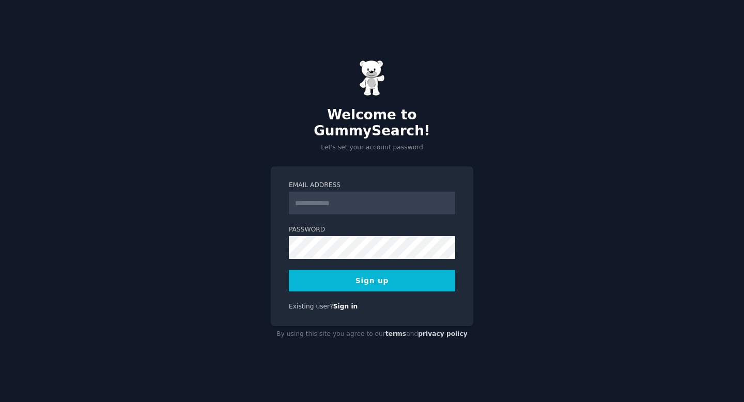
click at [318, 196] on input "Email Address" at bounding box center [372, 203] width 166 height 23
type input "**********"
click at [289, 270] on button "Sign up" at bounding box center [372, 281] width 166 height 22
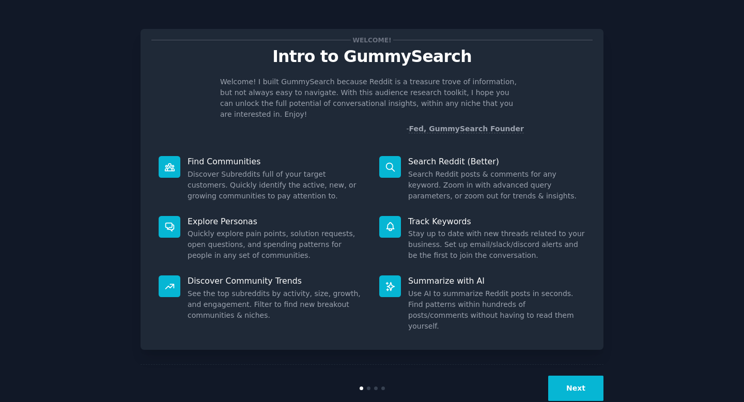
click at [365, 387] on div at bounding box center [372, 389] width 155 height 4
click at [562, 376] on button "Next" at bounding box center [575, 388] width 55 height 25
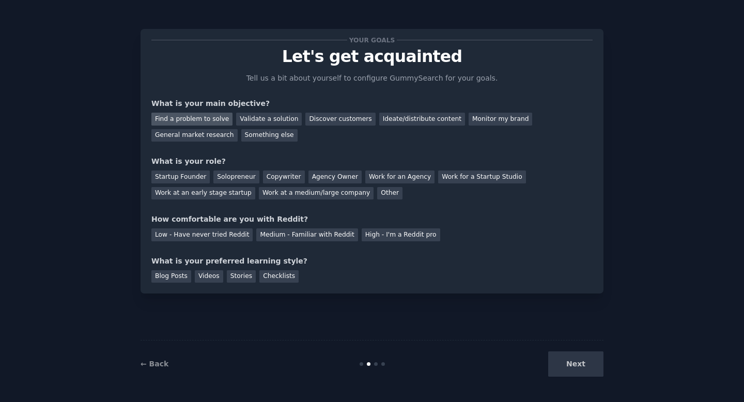
click at [209, 119] on div "Find a problem to solve" at bounding box center [191, 119] width 81 height 13
click at [251, 117] on div "Validate a solution" at bounding box center [269, 119] width 66 height 13
click at [212, 116] on div "Find a problem to solve" at bounding box center [191, 119] width 81 height 13
click at [377, 194] on div "Other" at bounding box center [389, 193] width 25 height 13
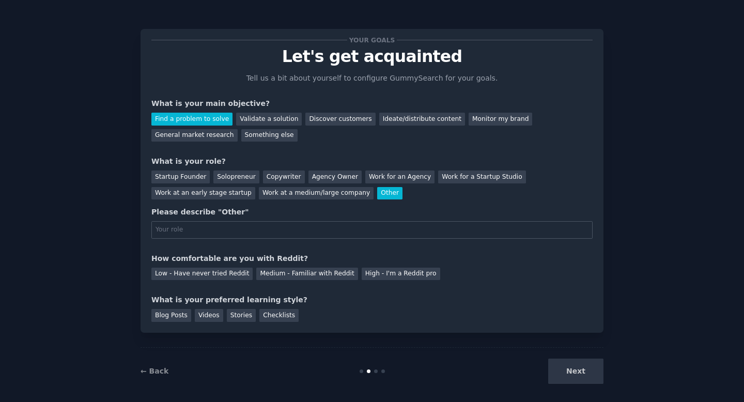
click at [271, 226] on input "text" at bounding box center [371, 230] width 441 height 18
type input "Student"
click at [364, 271] on div "High - I'm a Reddit pro" at bounding box center [401, 274] width 79 height 13
click at [170, 316] on div "Blog Posts" at bounding box center [171, 315] width 40 height 13
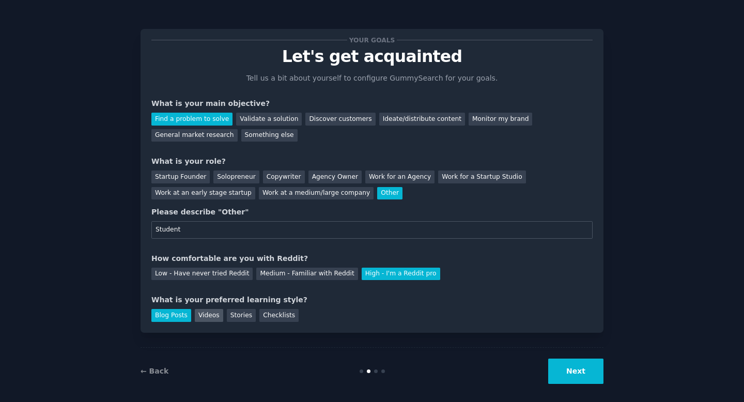
click at [198, 317] on div "Videos" at bounding box center [209, 315] width 28 height 13
click at [573, 364] on button "Next" at bounding box center [575, 371] width 55 height 25
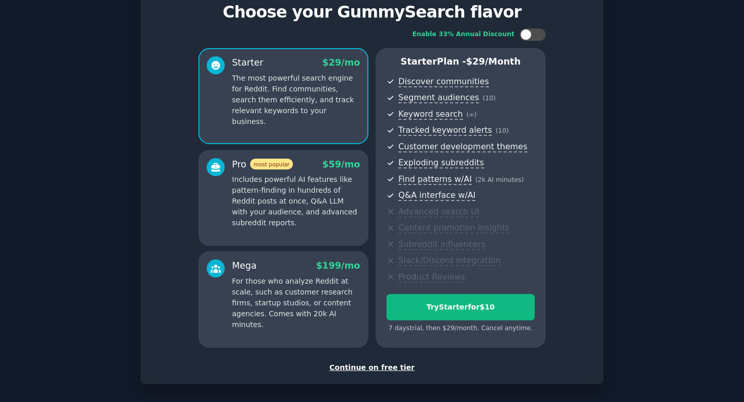
scroll to position [42, 0]
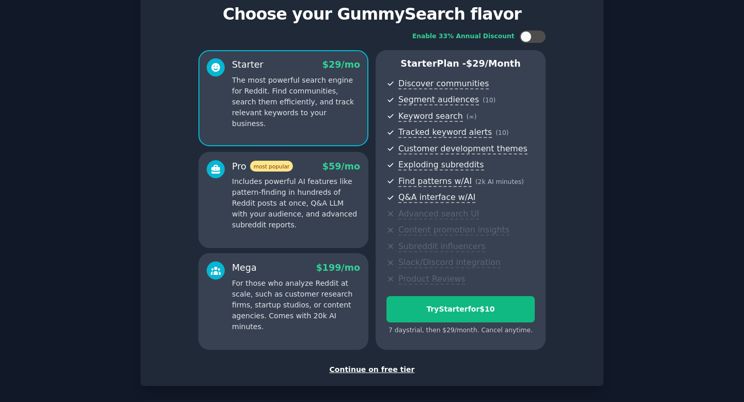
click at [353, 366] on div "Continue on free tier" at bounding box center [371, 369] width 441 height 11
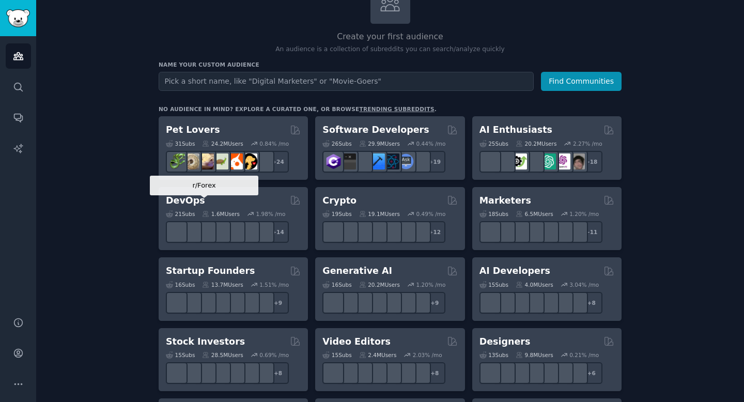
scroll to position [79, 0]
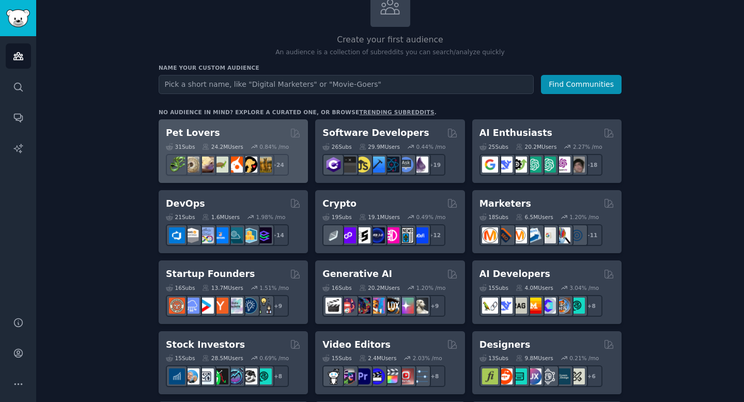
click at [198, 132] on h2 "Pet Lovers" at bounding box center [193, 133] width 54 height 13
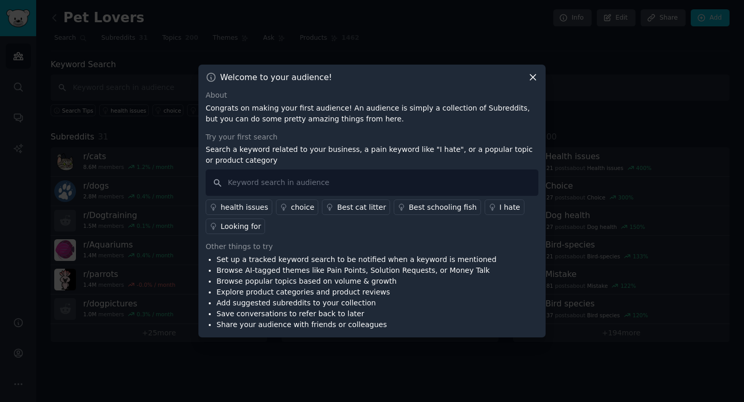
click at [490, 208] on icon at bounding box center [492, 207] width 5 height 6
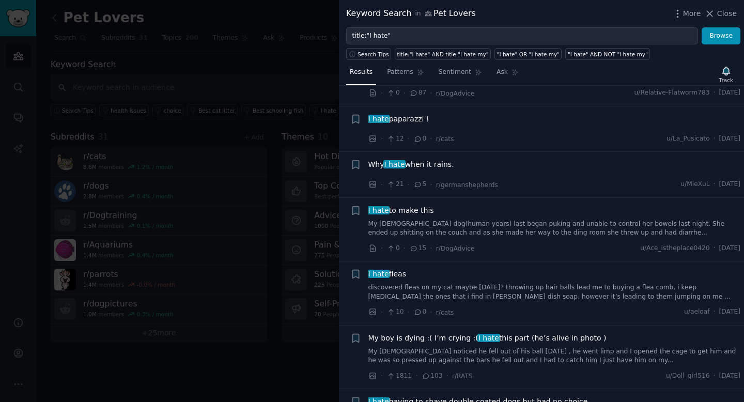
scroll to position [382, 0]
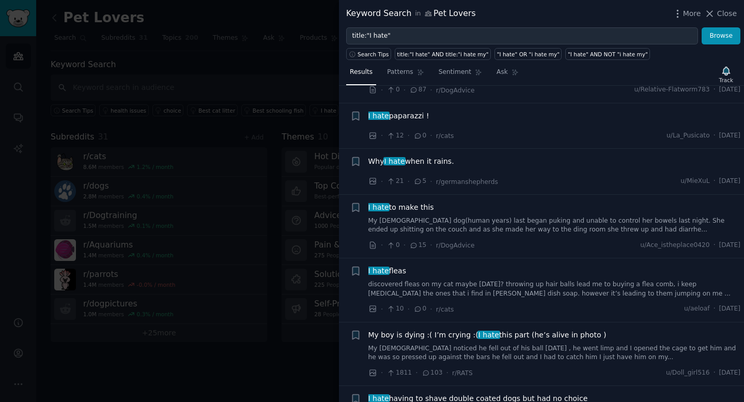
click at [171, 183] on div at bounding box center [372, 201] width 744 height 402
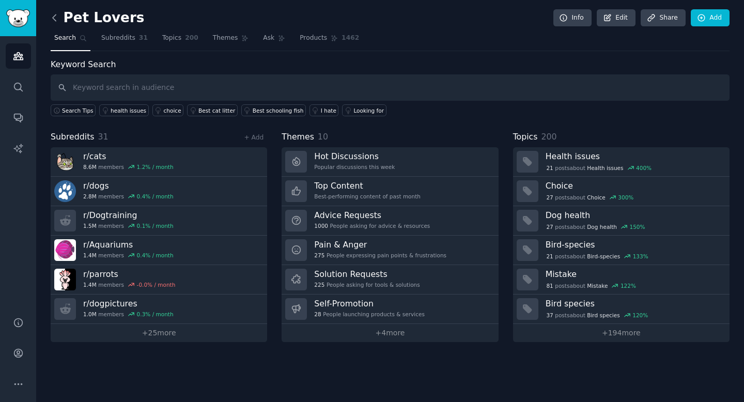
click at [53, 12] on icon at bounding box center [54, 17] width 11 height 11
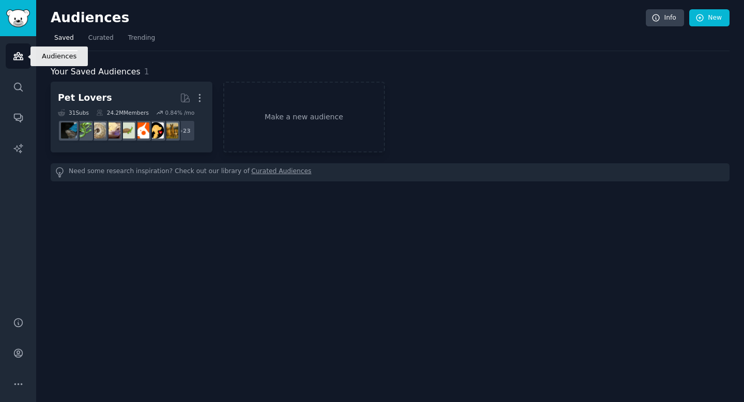
click at [21, 56] on icon "Sidebar" at bounding box center [18, 56] width 11 height 11
click at [30, 23] on img "Sidebar" at bounding box center [18, 18] width 24 height 18
click at [17, 20] on img "Sidebar" at bounding box center [18, 18] width 24 height 18
click at [18, 55] on icon "Sidebar" at bounding box center [17, 56] width 9 height 7
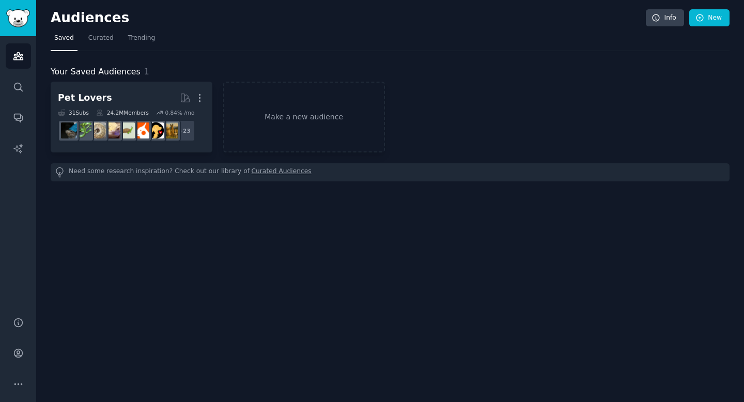
click at [101, 20] on h2 "Audiences" at bounding box center [348, 18] width 595 height 17
click at [282, 125] on link "Make a new audience" at bounding box center [304, 117] width 162 height 71
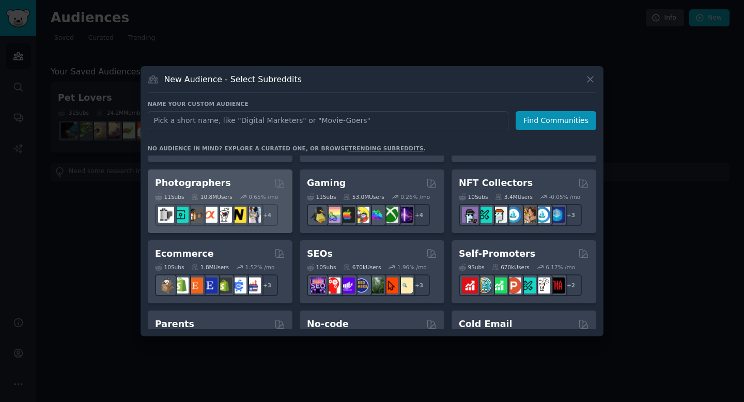
scroll to position [341, 0]
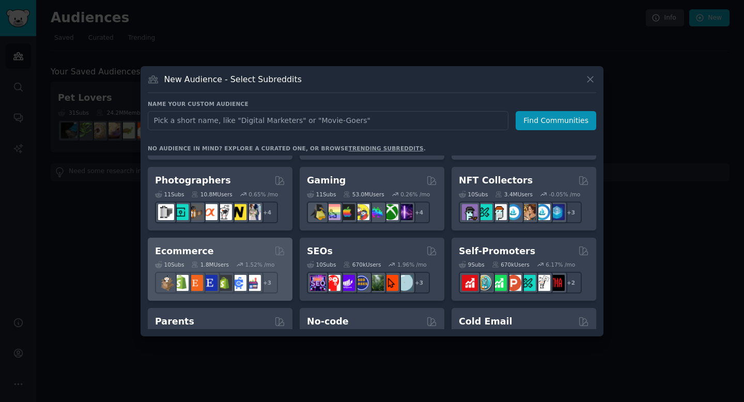
click at [176, 250] on h2 "Ecommerce" at bounding box center [184, 251] width 59 height 13
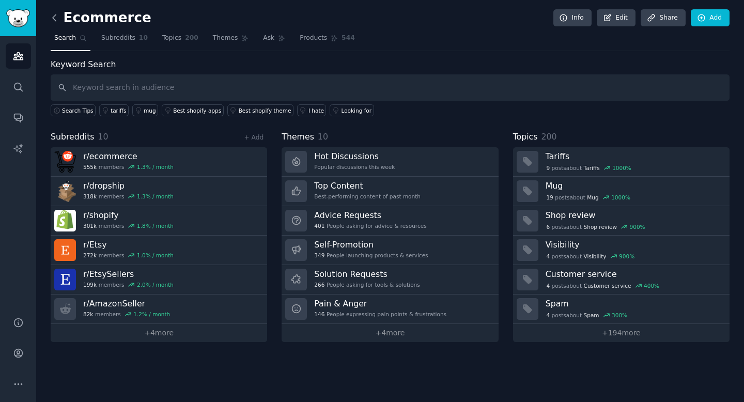
click at [55, 18] on icon at bounding box center [54, 17] width 11 height 11
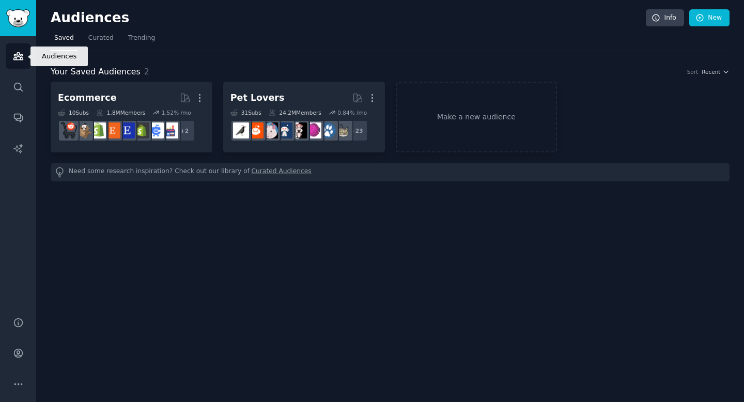
click at [9, 57] on link "Audiences" at bounding box center [18, 55] width 25 height 25
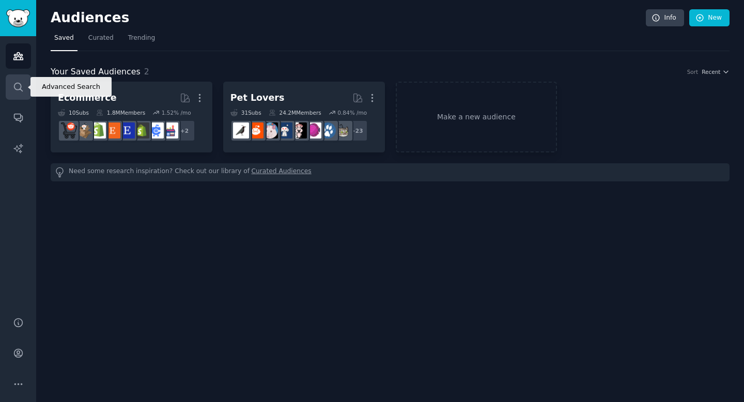
click at [19, 88] on icon "Sidebar" at bounding box center [18, 87] width 11 height 11
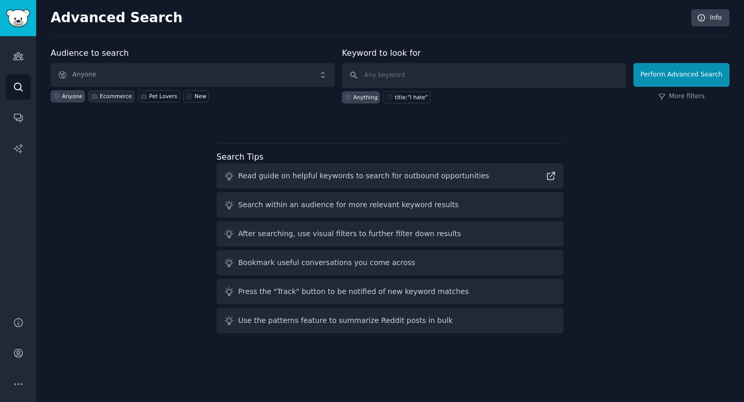
click at [118, 96] on div "Ecommerce" at bounding box center [116, 96] width 32 height 7
click at [446, 74] on input "text" at bounding box center [484, 75] width 284 height 25
click at [17, 150] on icon "Sidebar" at bounding box center [17, 148] width 9 height 9
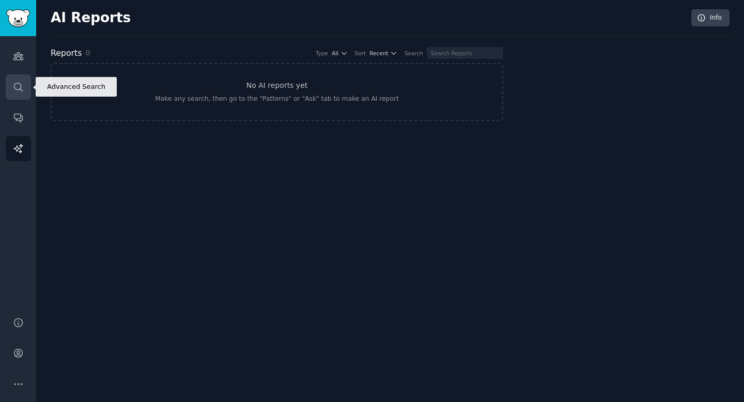
click at [16, 81] on link "Search" at bounding box center [18, 86] width 25 height 25
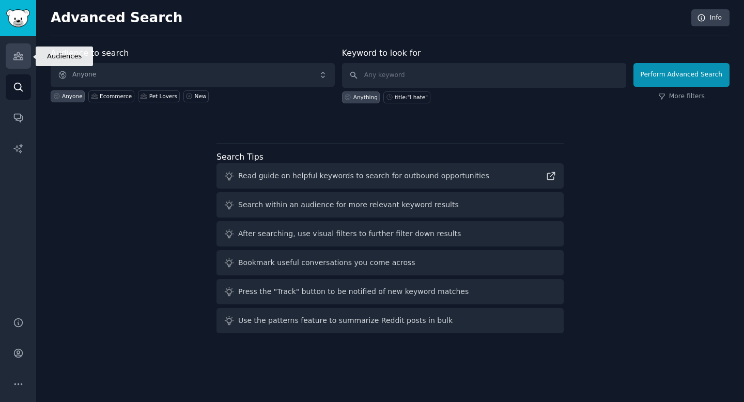
click at [16, 59] on icon "Sidebar" at bounding box center [17, 56] width 9 height 7
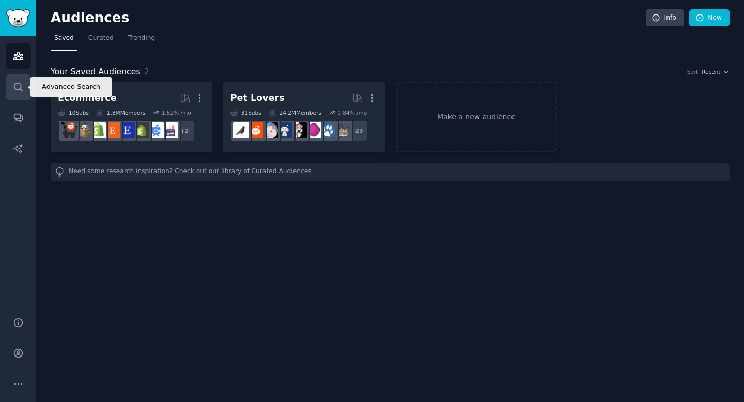
click at [15, 78] on link "Search" at bounding box center [18, 86] width 25 height 25
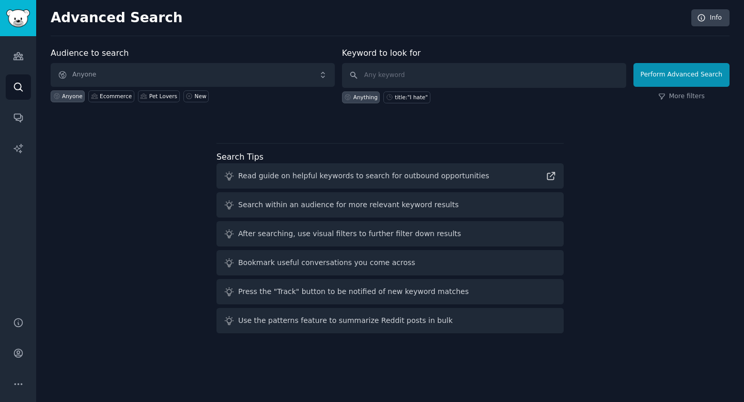
click at [340, 179] on div "Read guide on helpful keywords to search for outbound opportunities" at bounding box center [363, 176] width 251 height 11
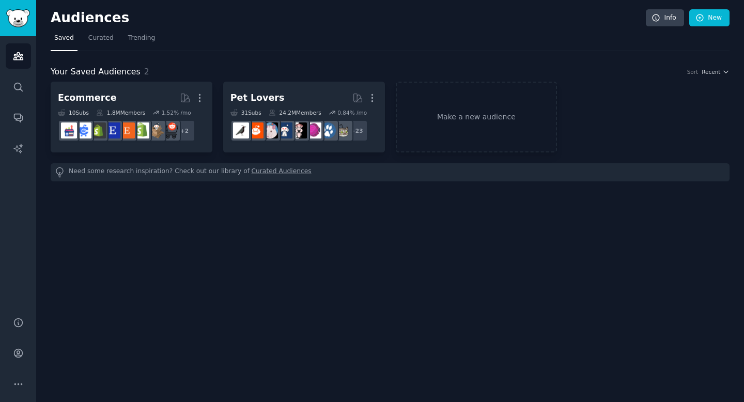
click at [261, 176] on link "Curated Audiences" at bounding box center [282, 172] width 60 height 11
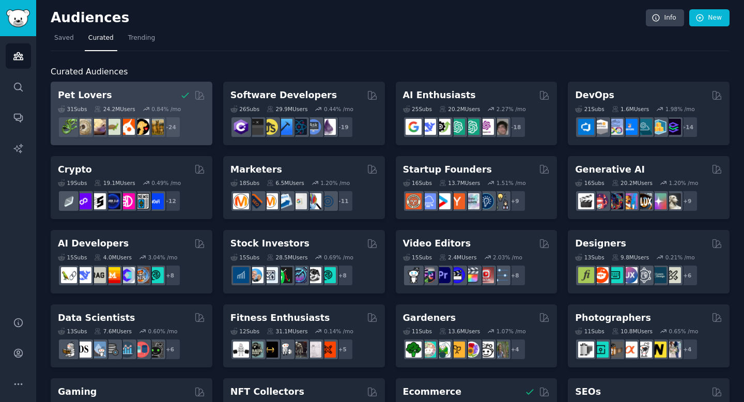
click at [84, 91] on h2 "Pet Lovers" at bounding box center [85, 95] width 54 height 13
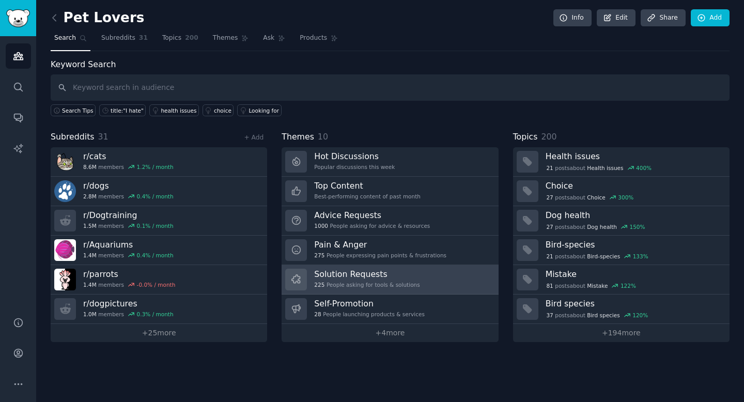
click at [368, 286] on div "225 People asking for tools & solutions" at bounding box center [366, 284] width 105 height 7
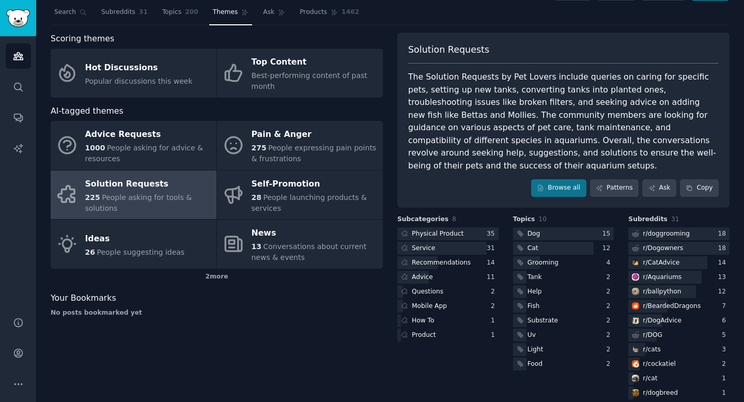
scroll to position [26, 0]
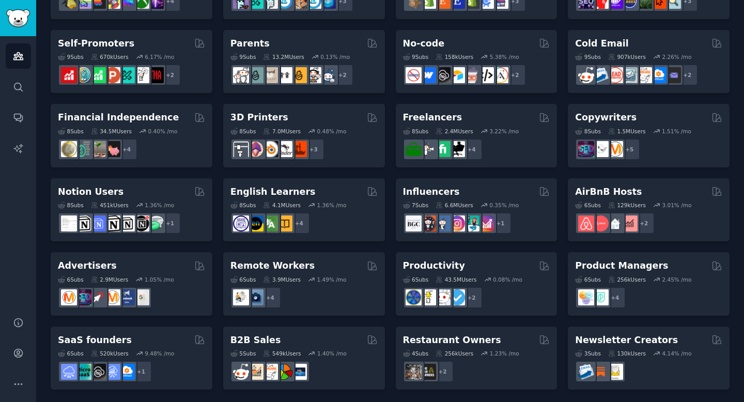
scroll to position [425, 0]
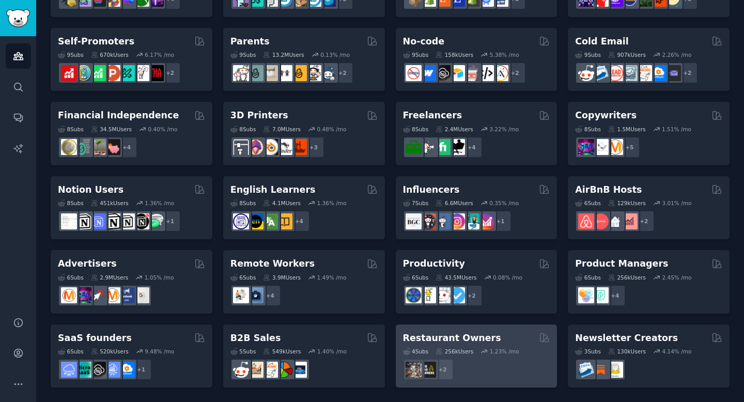
click at [434, 337] on h2 "Restaurant Owners" at bounding box center [452, 338] width 98 height 13
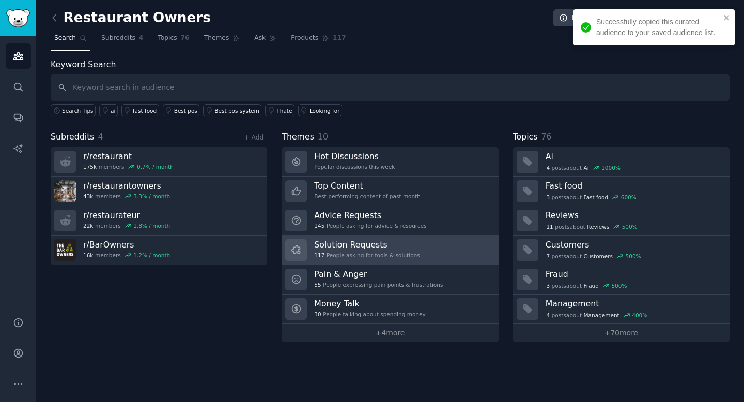
click at [400, 252] on div "117 People asking for tools & solutions" at bounding box center [366, 255] width 105 height 7
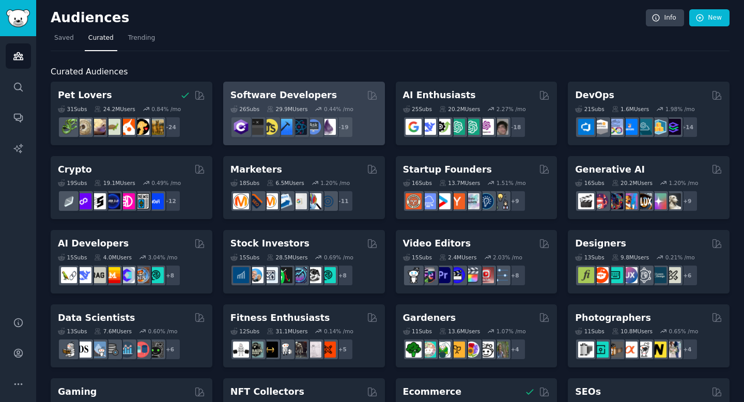
click at [297, 98] on h2 "Software Developers" at bounding box center [283, 95] width 106 height 13
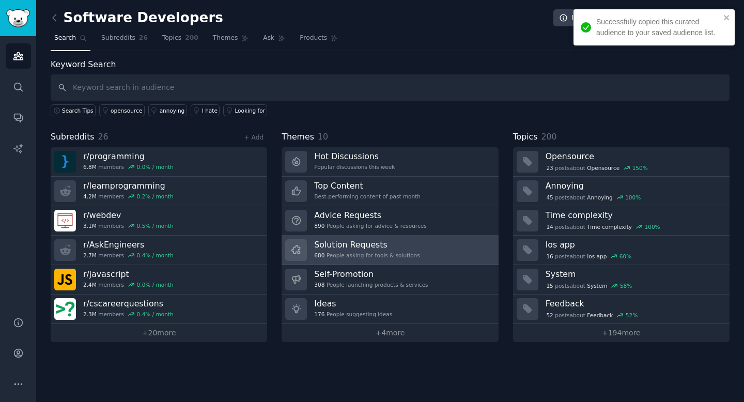
click at [345, 255] on div "680 People asking for tools & solutions" at bounding box center [366, 255] width 105 height 7
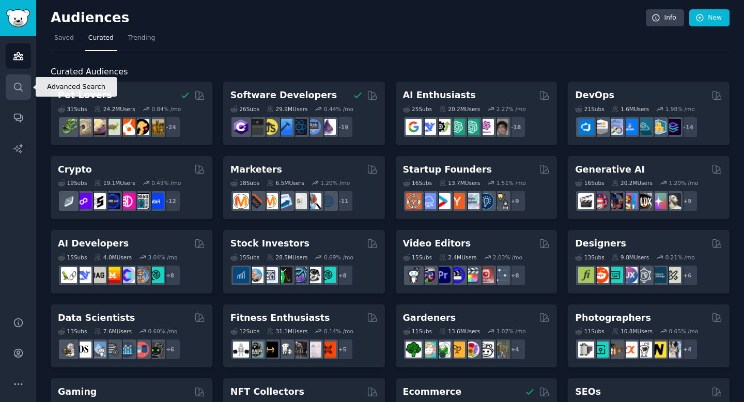
click at [10, 83] on link "Search" at bounding box center [18, 86] width 25 height 25
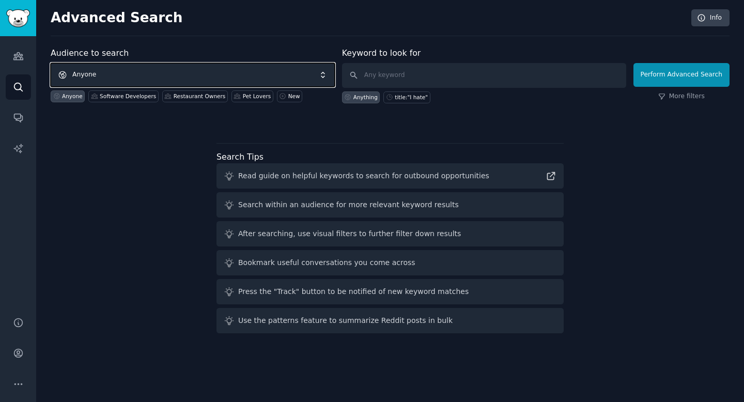
click at [91, 72] on span "Anyone" at bounding box center [193, 75] width 284 height 24
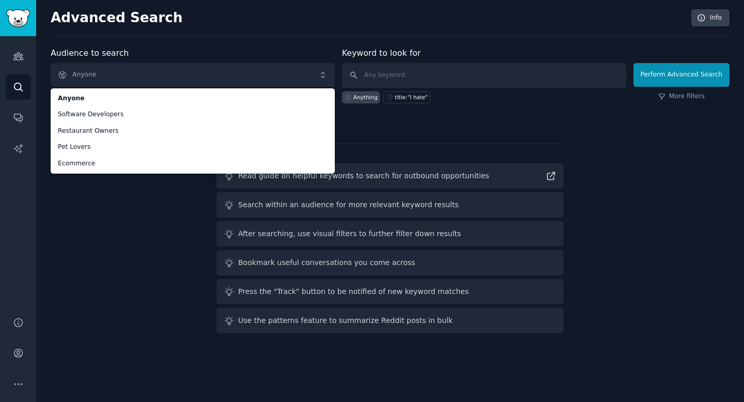
click at [118, 269] on div "Audience to search Anyone Anyone Software Developers Restaurant Owners Pet Love…" at bounding box center [390, 192] width 679 height 290
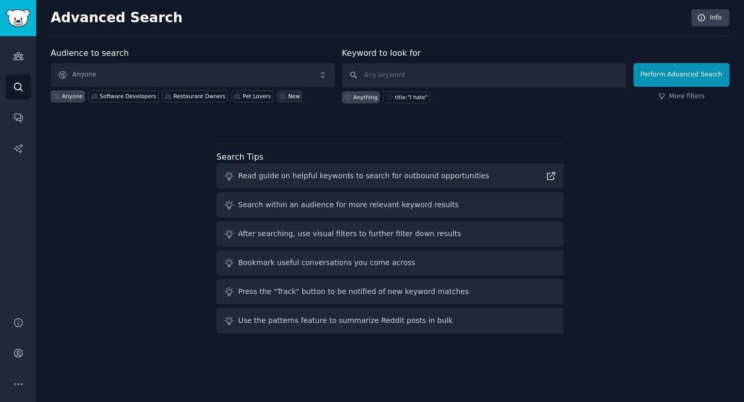
click at [280, 94] on link "New" at bounding box center [289, 96] width 25 height 12
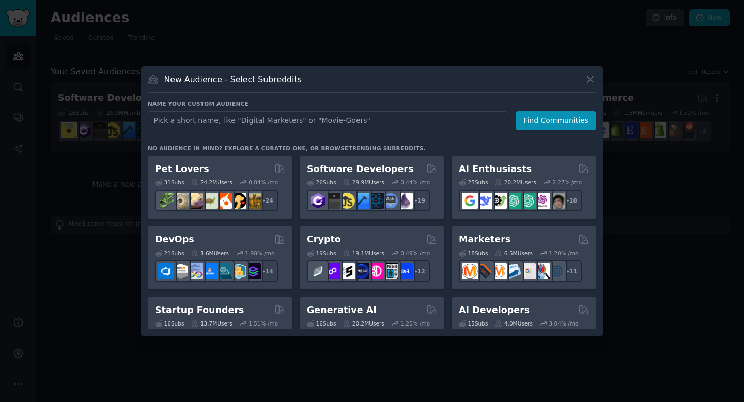
click at [262, 119] on input "text" at bounding box center [328, 120] width 361 height 19
type input "homebuyer"
click button "Find Communities" at bounding box center [556, 120] width 81 height 19
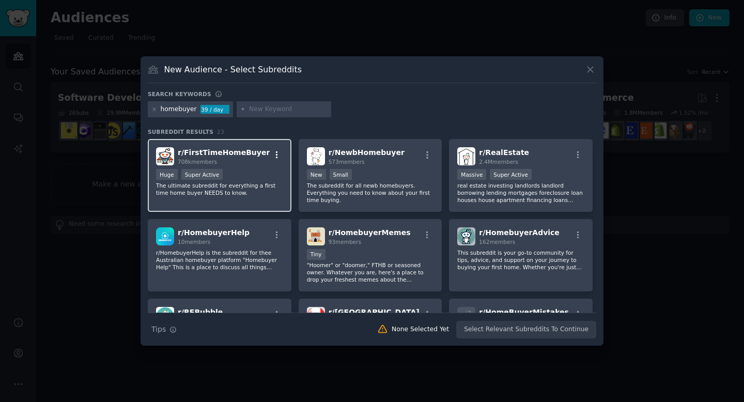
click at [276, 157] on icon "button" at bounding box center [277, 154] width 2 height 7
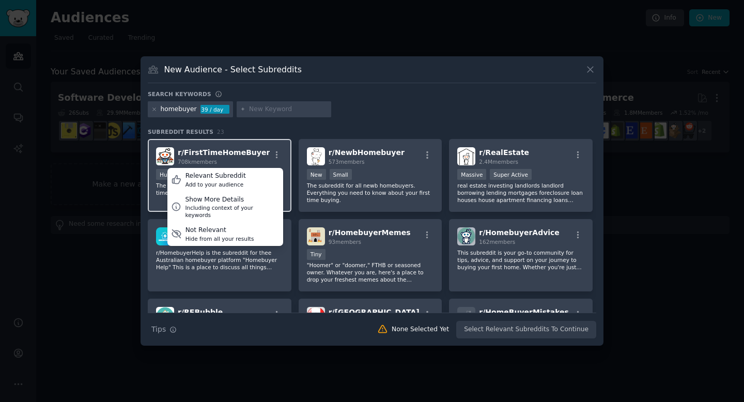
click at [227, 151] on span "r/ FirstTimeHomeBuyer" at bounding box center [224, 152] width 92 height 8
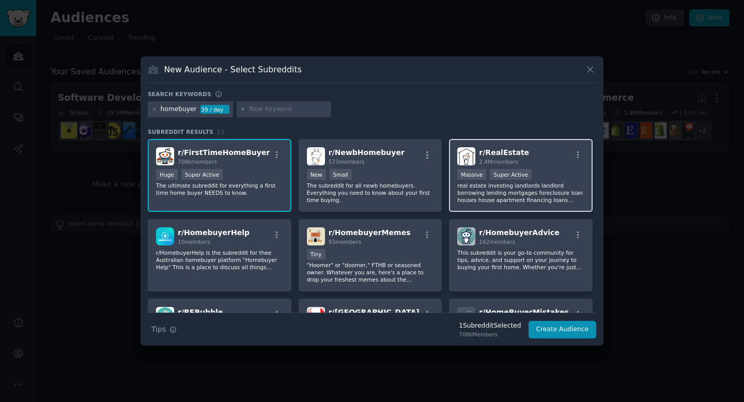
click at [501, 155] on span "r/ RealEstate" at bounding box center [504, 152] width 50 height 8
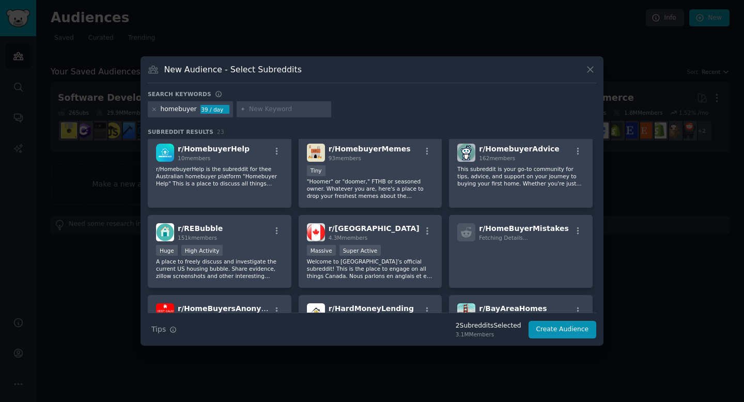
scroll to position [112, 0]
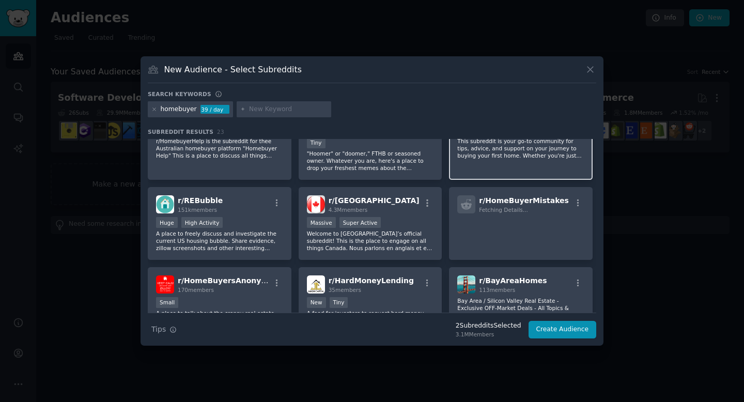
click at [488, 148] on p "This subreddit is your go-to community for tips, advice, and support on your jo…" at bounding box center [520, 148] width 127 height 22
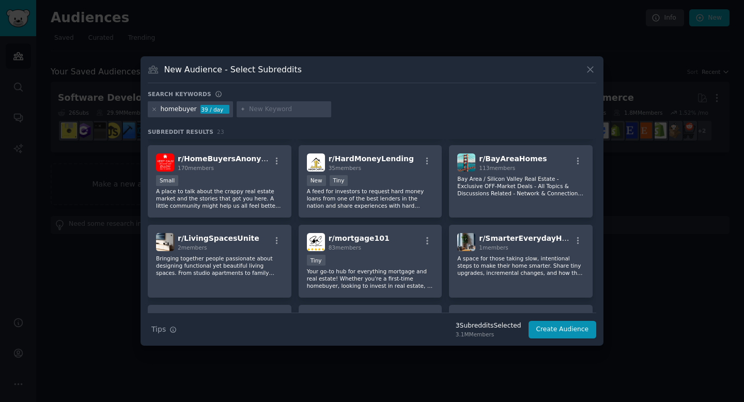
scroll to position [236, 0]
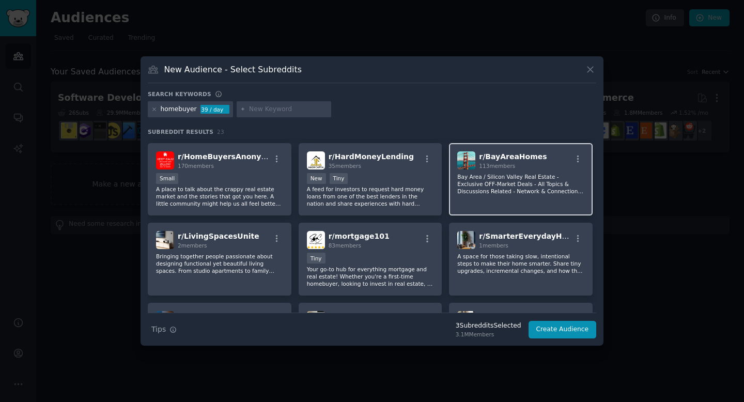
click at [470, 177] on p "Bay Area / Silicon Valley Real Estate - Exclusive OFF-Market Deals - All Topics…" at bounding box center [520, 184] width 127 height 22
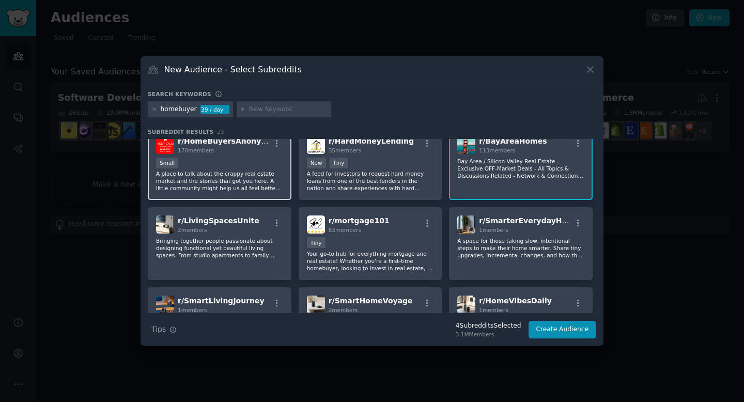
scroll to position [252, 0]
click at [238, 173] on p "A place to talk about the crappy real estate market and the stories that got yo…" at bounding box center [219, 181] width 127 height 22
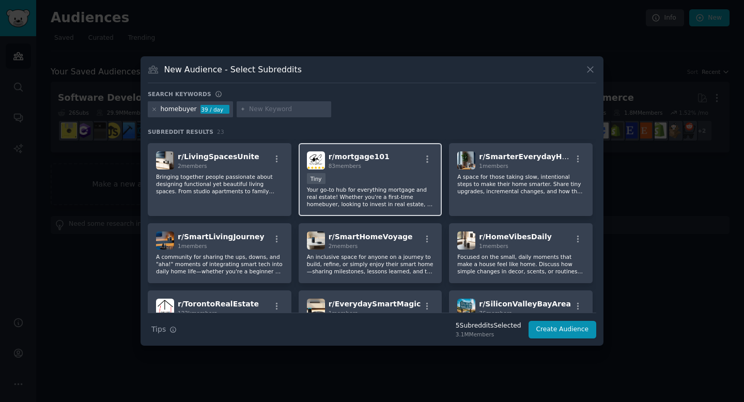
click at [325, 165] on div "r/ mortgage101 83 members" at bounding box center [370, 160] width 127 height 18
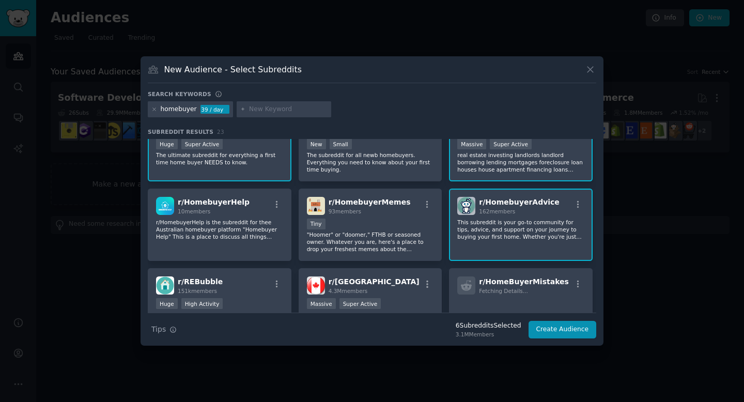
scroll to position [0, 0]
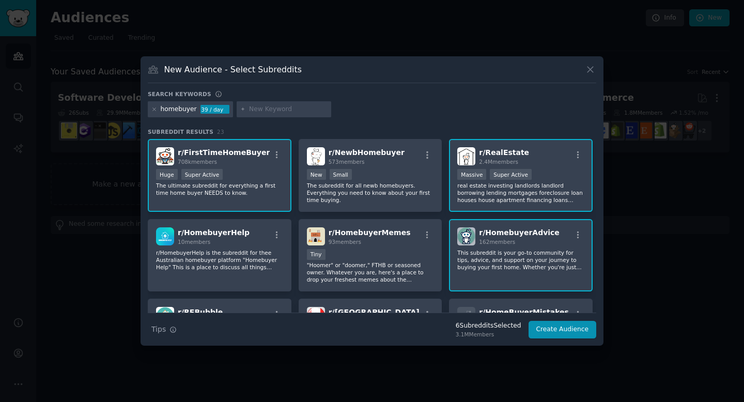
click at [490, 151] on span "r/ RealEstate" at bounding box center [504, 152] width 50 height 8
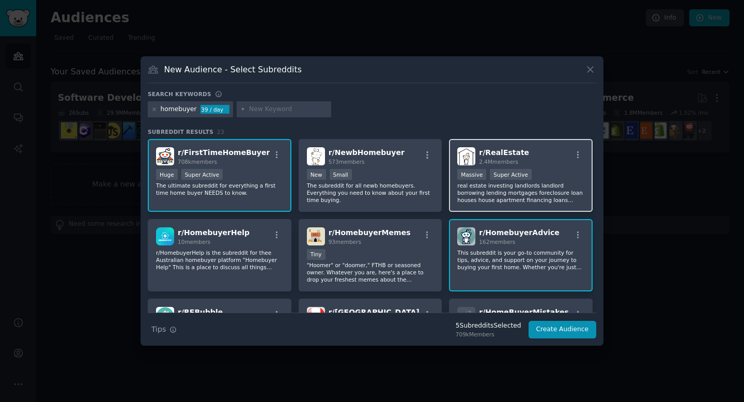
click at [490, 151] on span "r/ RealEstate" at bounding box center [504, 152] width 50 height 8
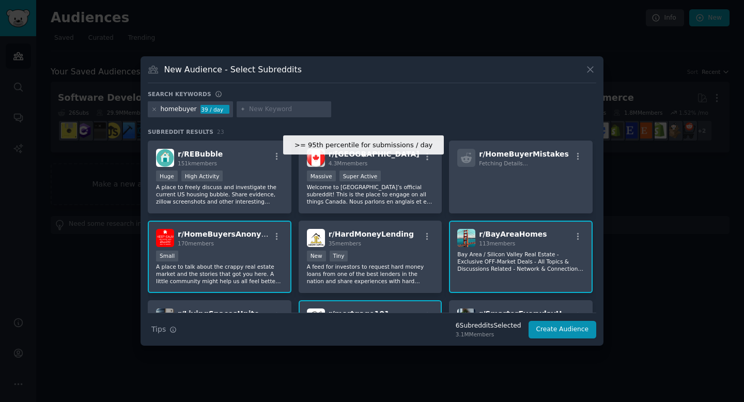
scroll to position [163, 0]
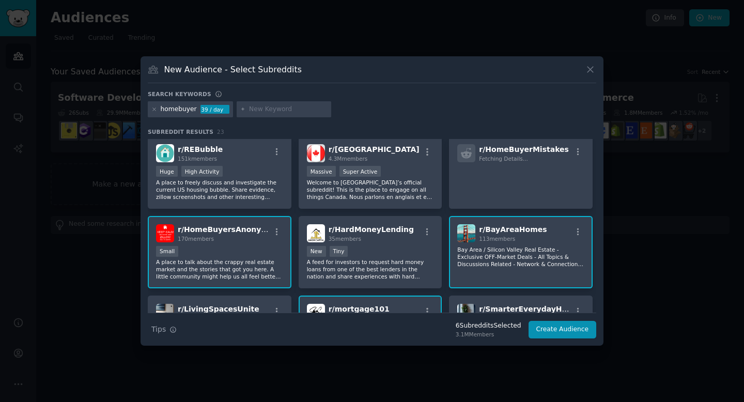
click at [497, 240] on span "113 members" at bounding box center [497, 239] width 36 height 6
click at [237, 242] on div "r/ HomeBuyersAnonymous 170 members Small A place to talk about the crappy real …" at bounding box center [220, 252] width 144 height 73
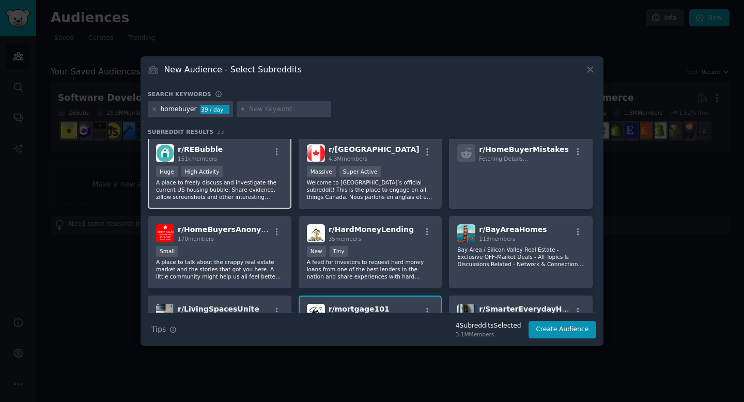
click at [256, 146] on div "r/ REBubble 151k members" at bounding box center [219, 153] width 127 height 18
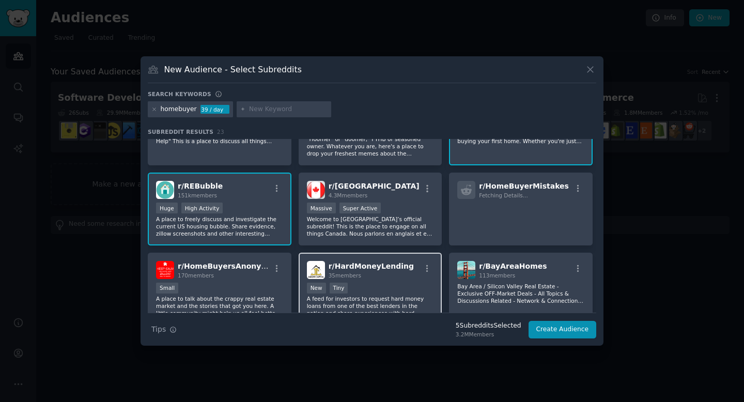
scroll to position [125, 0]
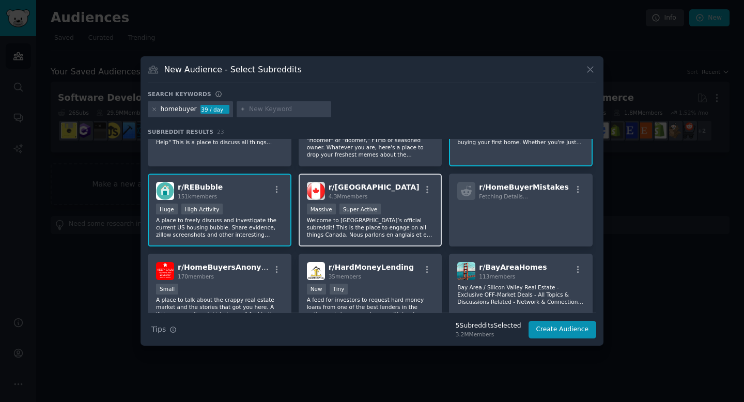
click at [383, 223] on p "Welcome to Canada’s official subreddit! This is the place to engage on all thin…" at bounding box center [370, 228] width 127 height 22
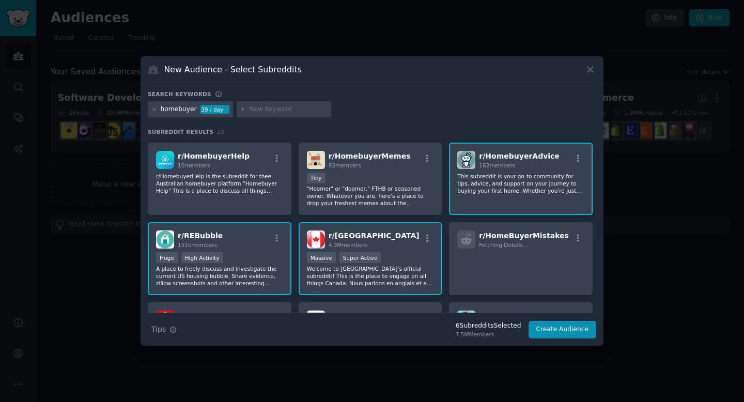
scroll to position [84, 0]
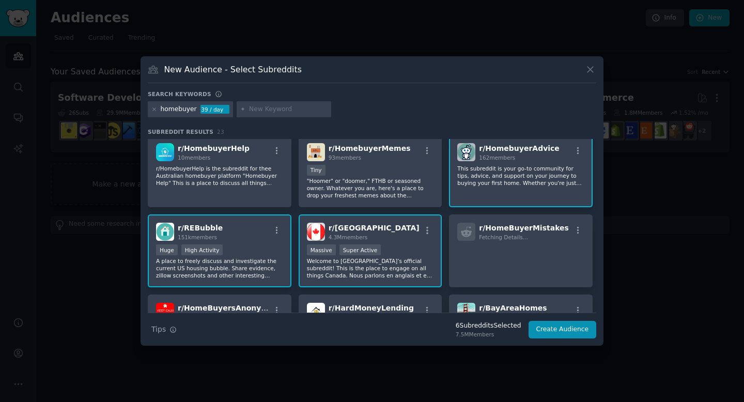
click at [410, 246] on div ">= 95th percentile for submissions / day Massive Super Active" at bounding box center [370, 250] width 127 height 13
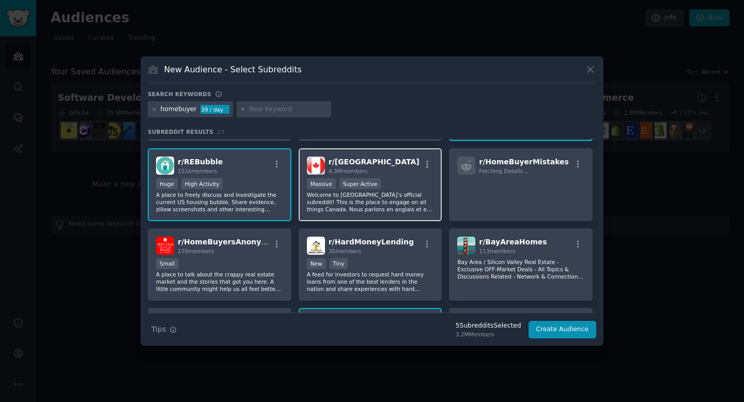
scroll to position [128, 0]
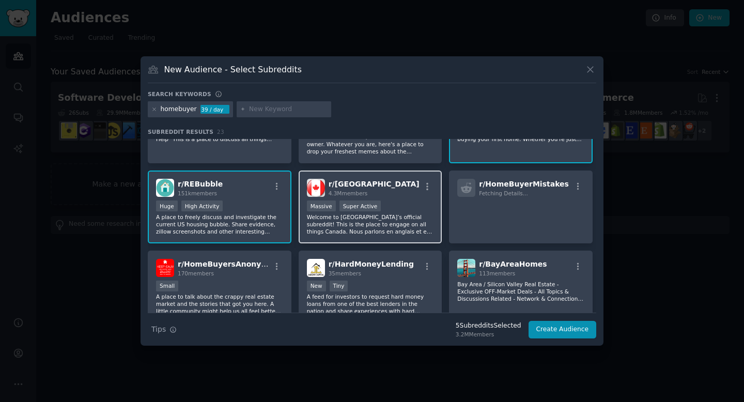
click at [382, 188] on div "r/ canada 4.3M members" at bounding box center [370, 188] width 127 height 18
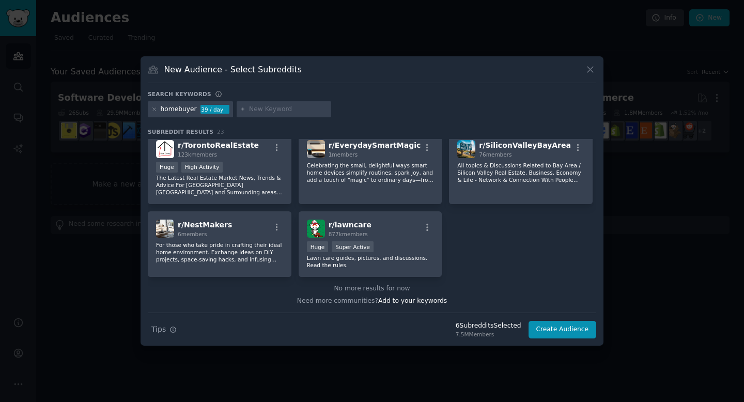
scroll to position [474, 0]
click at [568, 332] on button "Create Audience" at bounding box center [563, 330] width 68 height 18
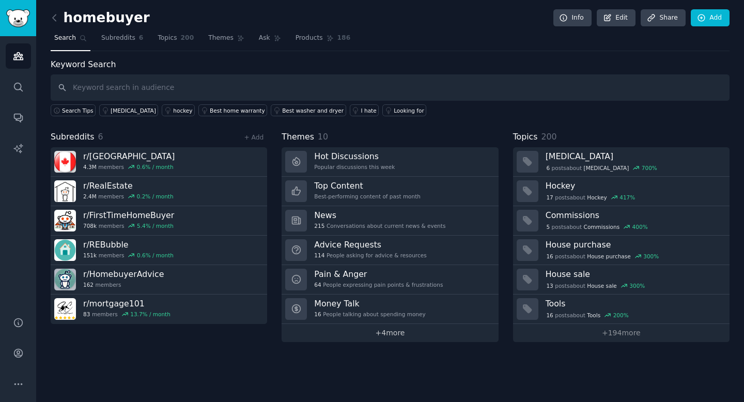
click at [396, 334] on link "+ 4 more" at bounding box center [390, 333] width 217 height 18
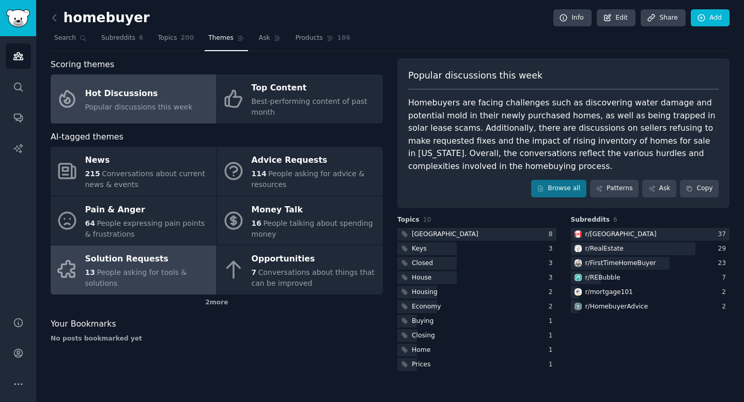
click at [157, 259] on div "Solution Requests" at bounding box center [148, 259] width 126 height 17
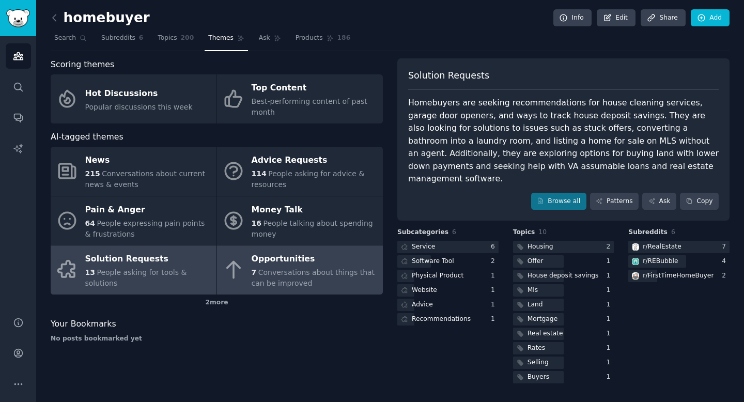
click at [262, 269] on span "Conversations about things that can be improved" at bounding box center [314, 277] width 124 height 19
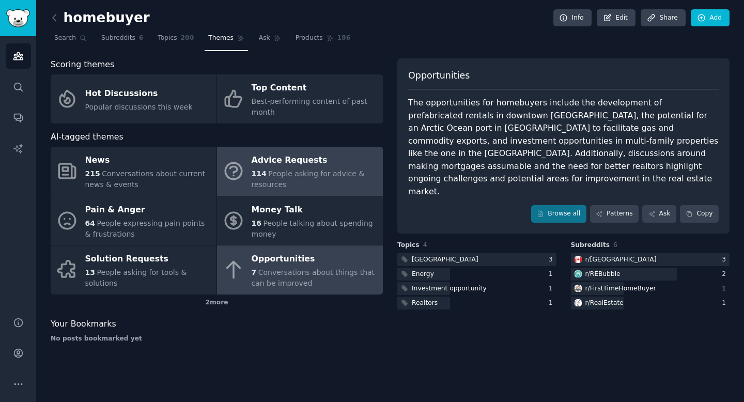
click at [282, 159] on div "Advice Requests" at bounding box center [315, 160] width 126 height 17
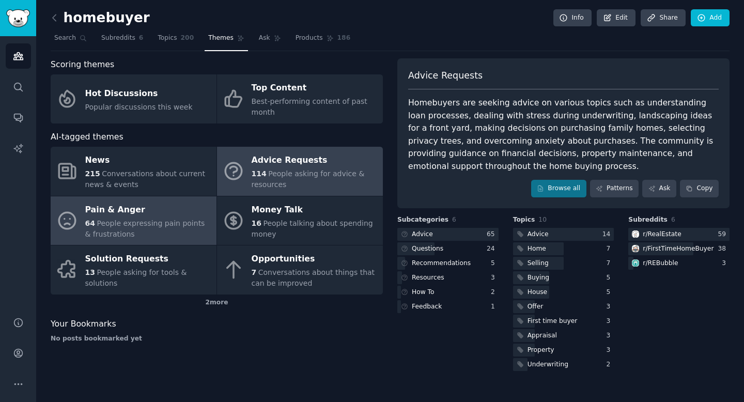
click at [135, 210] on div "Pain & Anger" at bounding box center [148, 210] width 126 height 17
